Goal: Information Seeking & Learning: Learn about a topic

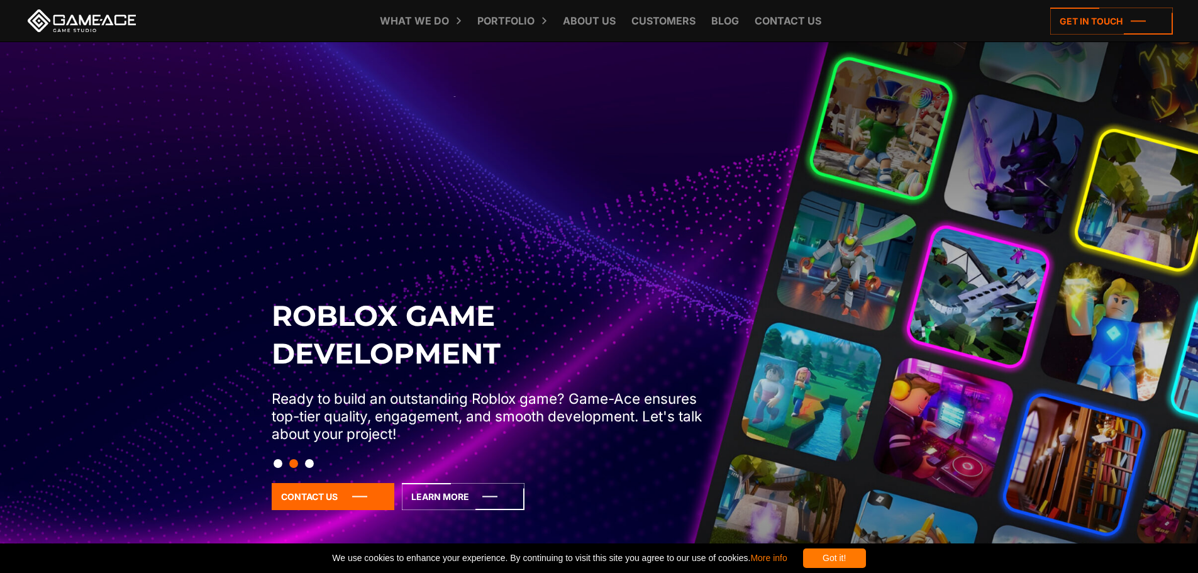
click at [311, 460] on button "Slide 3" at bounding box center [309, 463] width 9 height 21
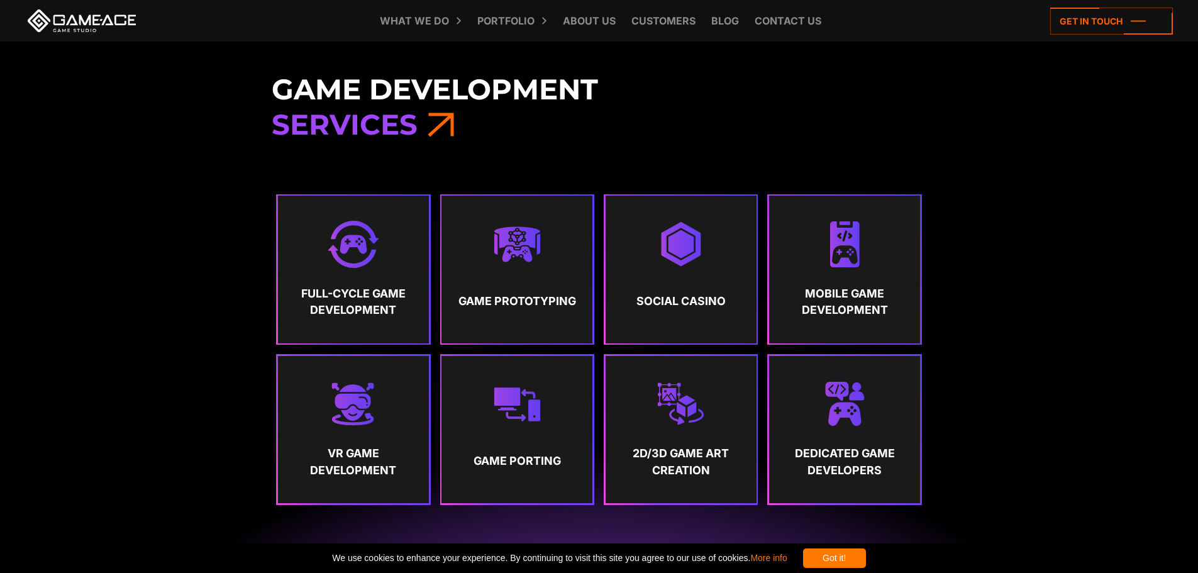
scroll to position [629, 0]
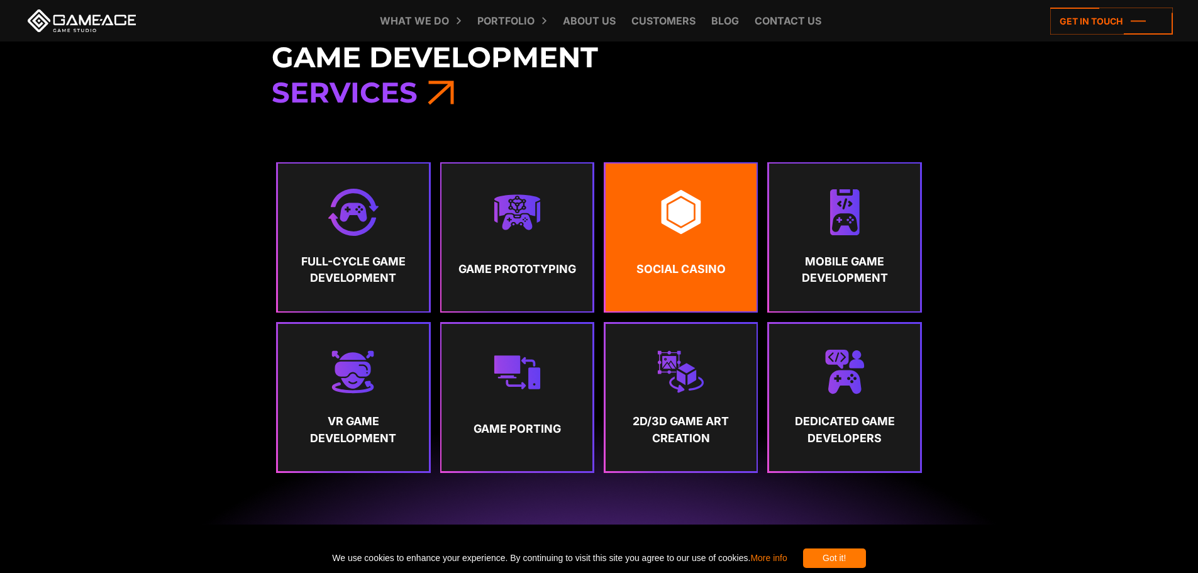
click at [685, 228] on img at bounding box center [680, 212] width 47 height 47
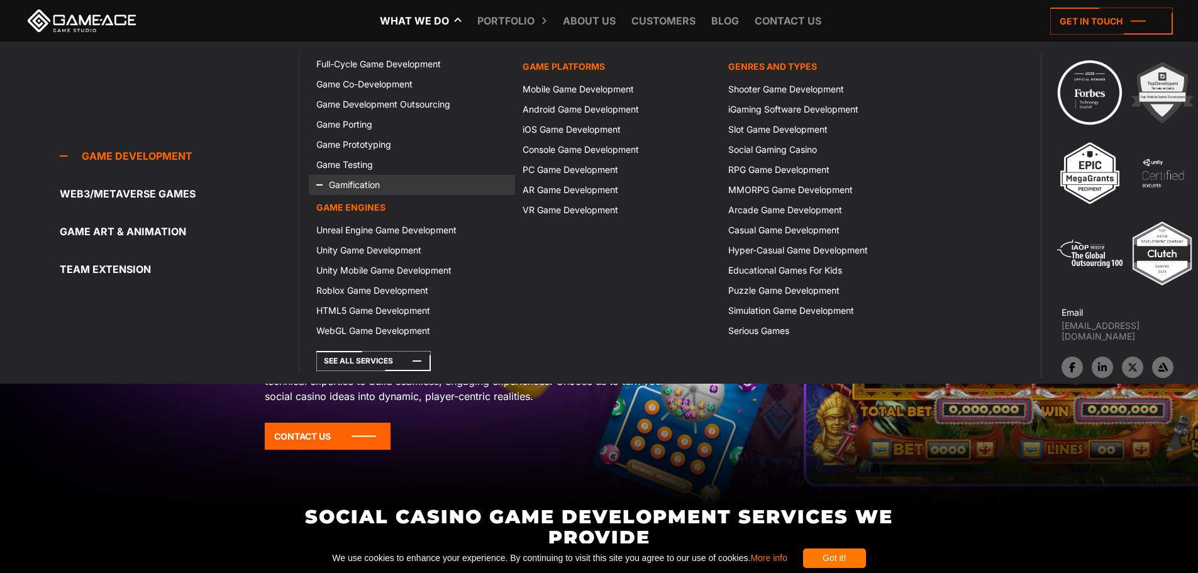
click at [345, 179] on icon at bounding box center [331, 185] width 30 height 20
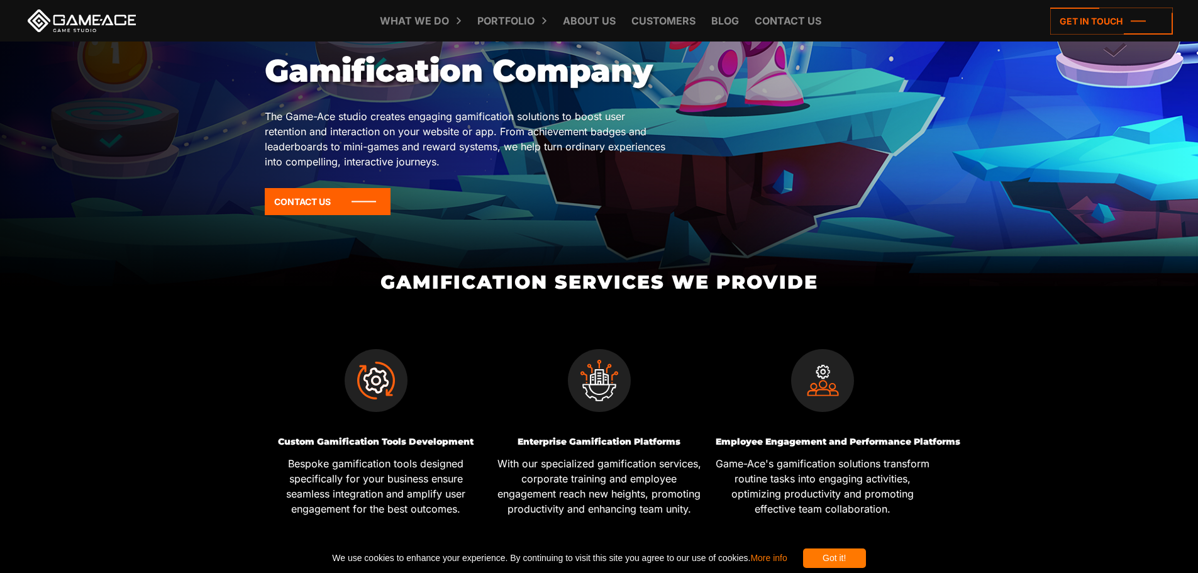
scroll to position [63, 0]
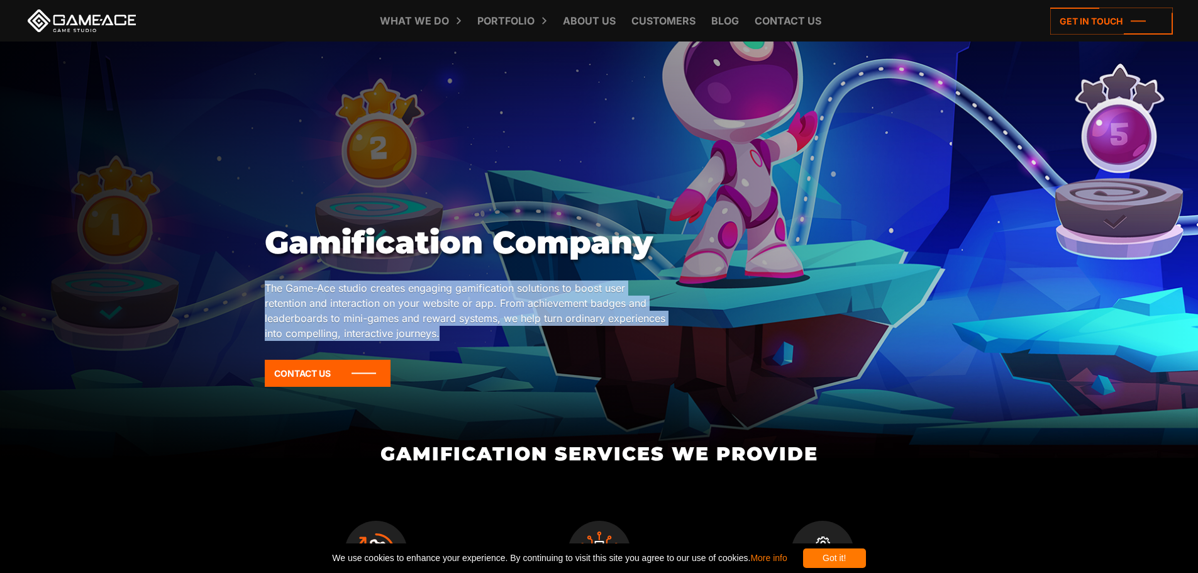
drag, startPoint x: 267, startPoint y: 287, endPoint x: 440, endPoint y: 330, distance: 178.7
click at [440, 330] on p "The Game-Ace studio creates engaging gamification solutions to boost user reten…" at bounding box center [465, 310] width 401 height 60
copy p "The Game-Ace studio creates engaging gamification solutions to boost user reten…"
